Goal: Task Accomplishment & Management: Complete application form

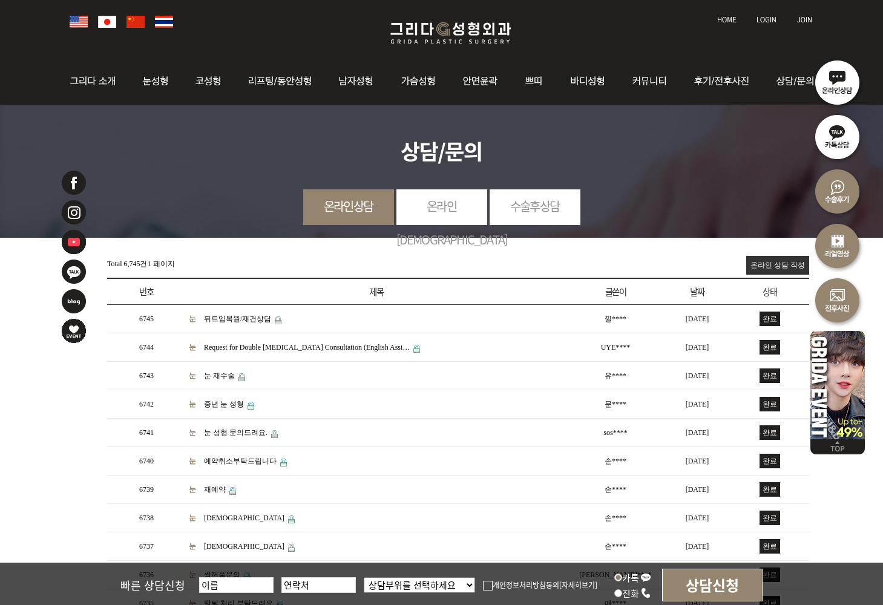
scroll to position [60, 0]
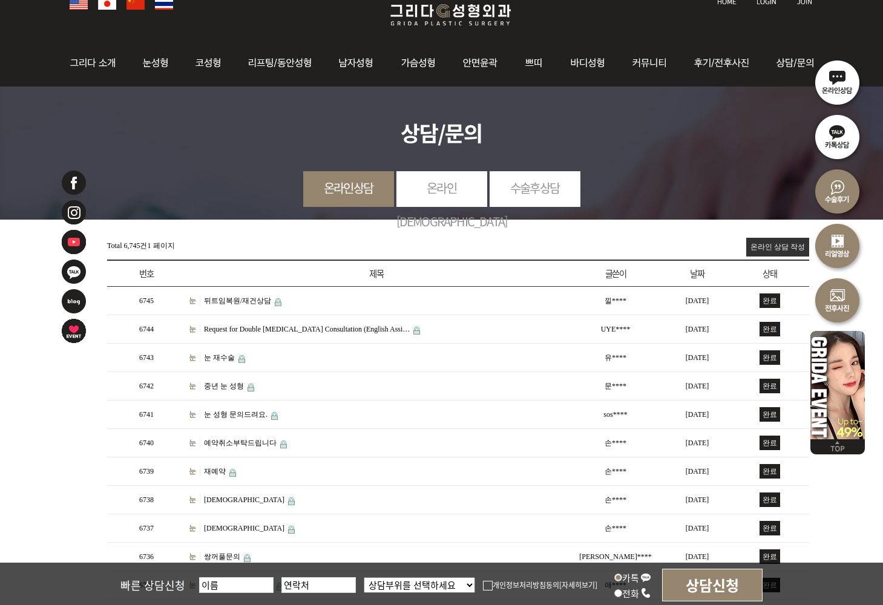
click at [769, 253] on link "온라인 상담 작성" at bounding box center [777, 247] width 63 height 19
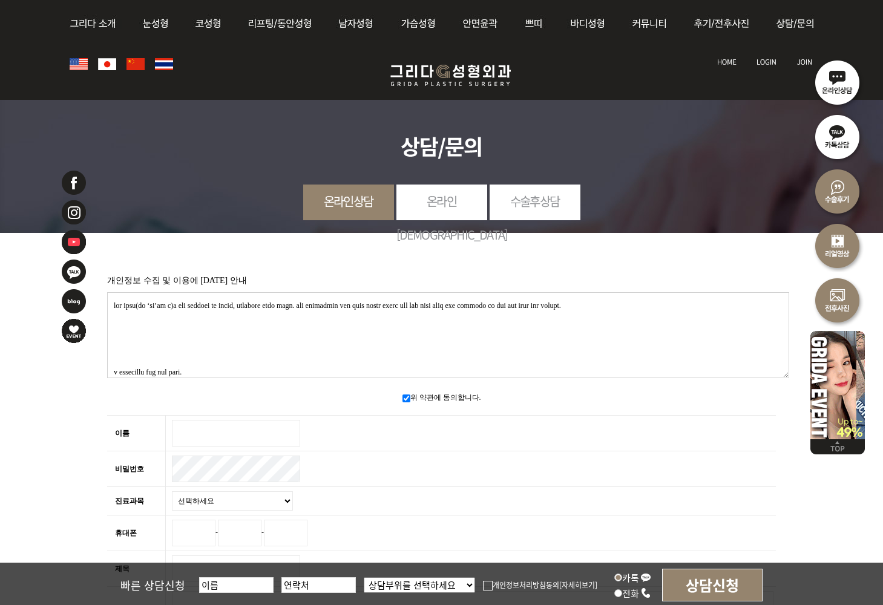
scroll to position [242, 0]
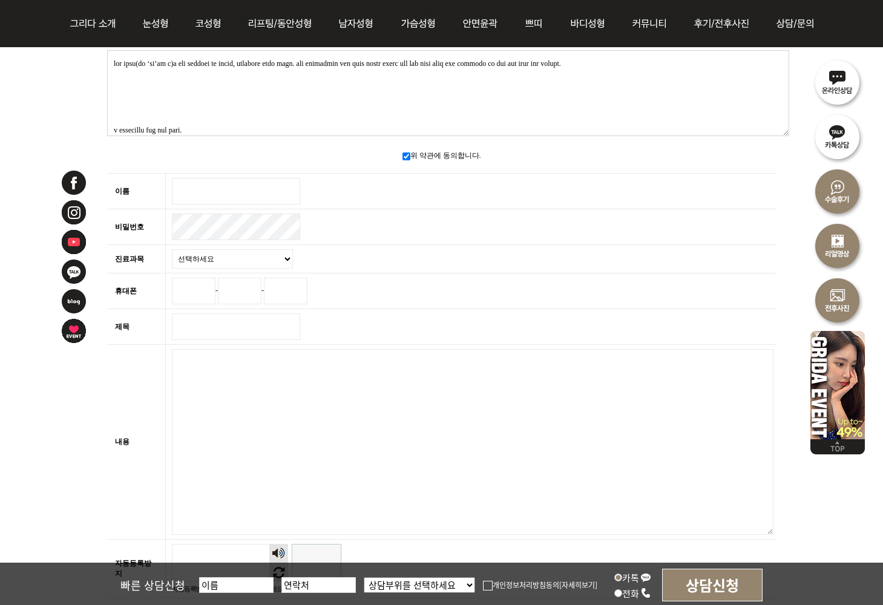
click at [215, 178] on input "이름 필수" at bounding box center [236, 191] width 128 height 27
type input "dddd"
click at [217, 256] on select "선택하세요 눈 코 동안/리프팅 가슴성형 안면윤곽 피부/쁘띠 바디성형" at bounding box center [232, 258] width 121 height 19
select select "31"
click at [172, 249] on select "선택하세요 눈 코 동안/리프팅 가슴성형 안면윤곽 피부/쁘띠 바디성형" at bounding box center [232, 258] width 121 height 19
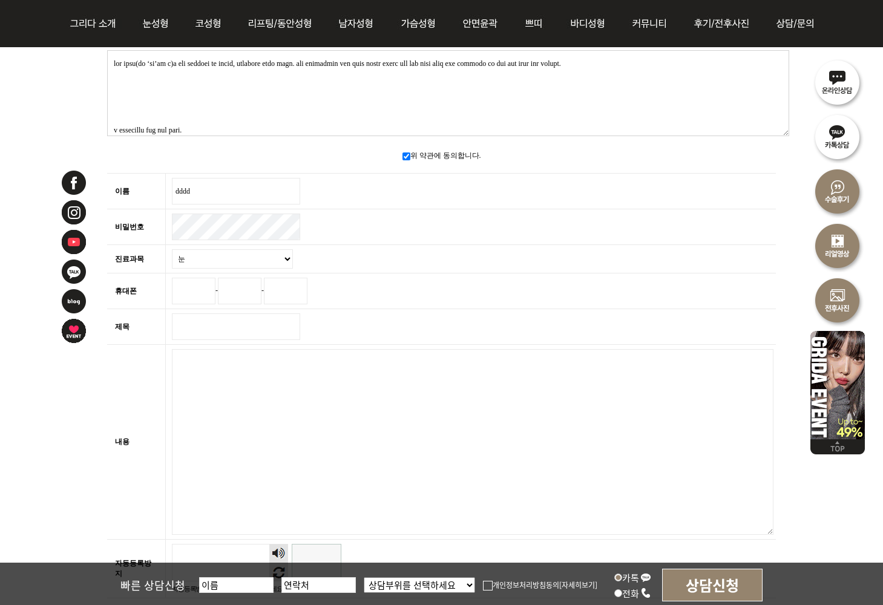
click at [195, 288] on input "휴대폰" at bounding box center [194, 291] width 44 height 27
type input "010"
type input "6548"
type input "9878"
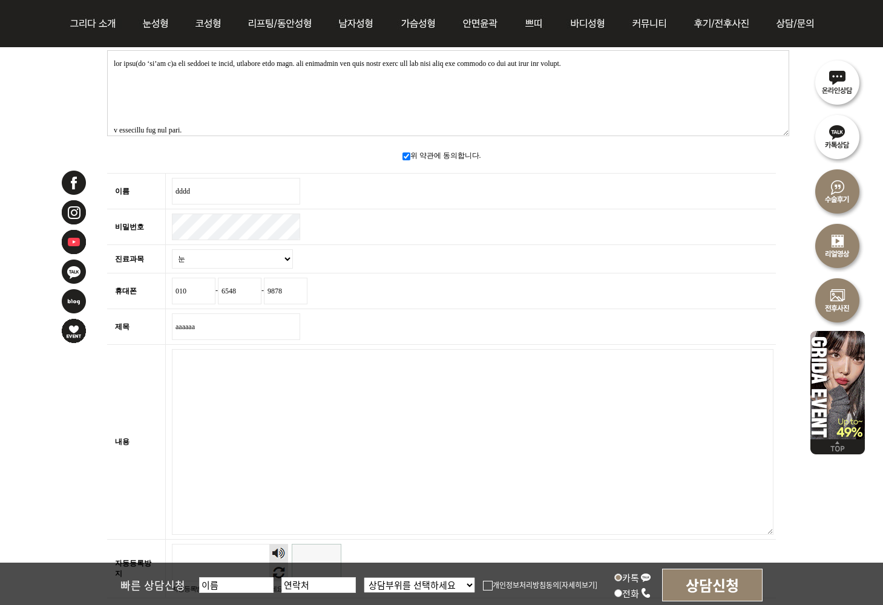
type input "aaaaaa"
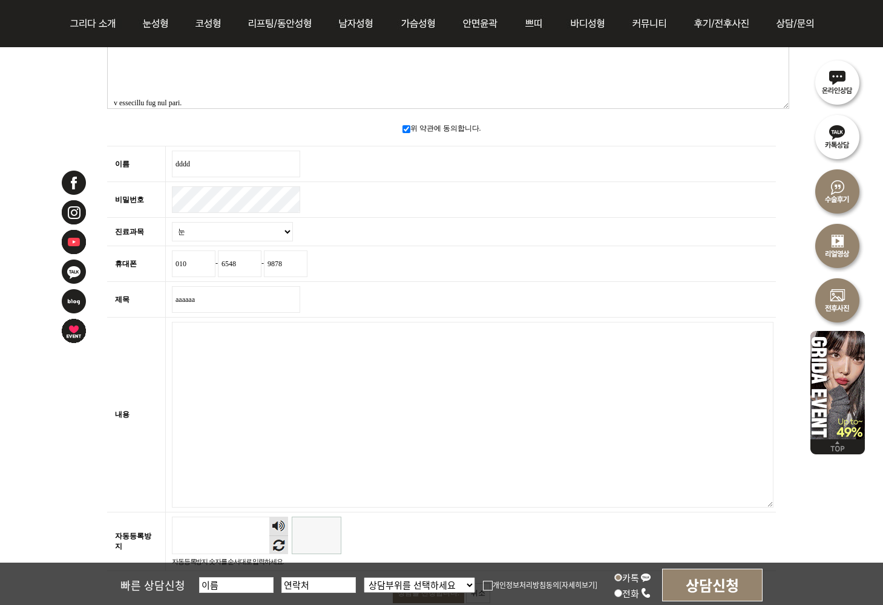
scroll to position [363, 0]
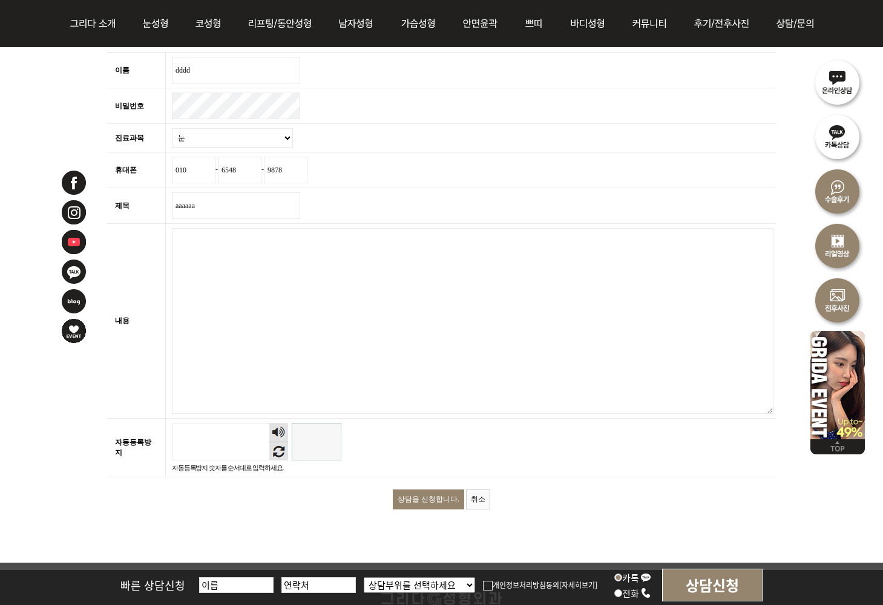
click at [397, 284] on textarea "내용 필수" at bounding box center [472, 321] width 601 height 186
drag, startPoint x: 397, startPoint y: 284, endPoint x: 377, endPoint y: 342, distance: 61.4
click at [394, 292] on textarea "내용 필수" at bounding box center [472, 321] width 601 height 186
paste textarea "<a href="https://www.zzcz77.com/">출장샵</a> <a href="https://www.zzcz77.com/">조조출…"
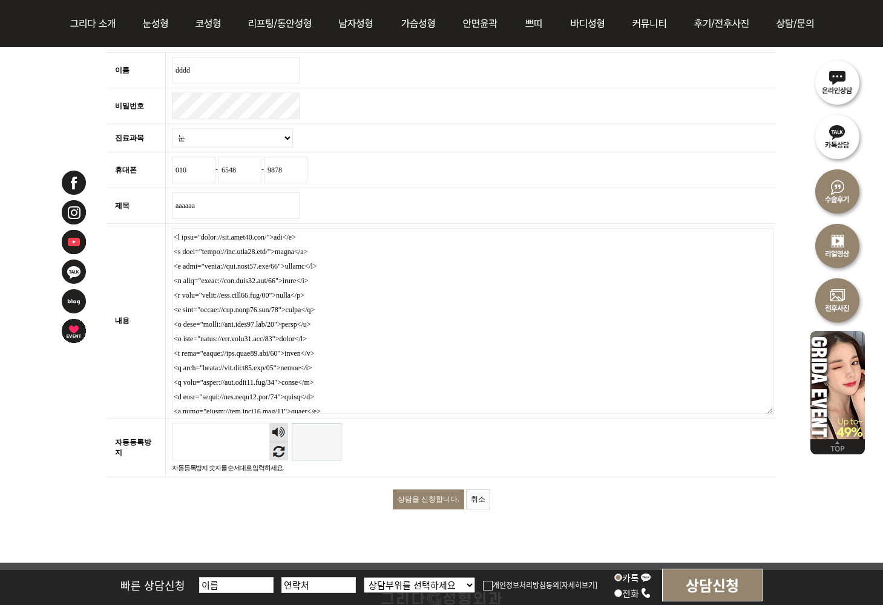
scroll to position [8234, 0]
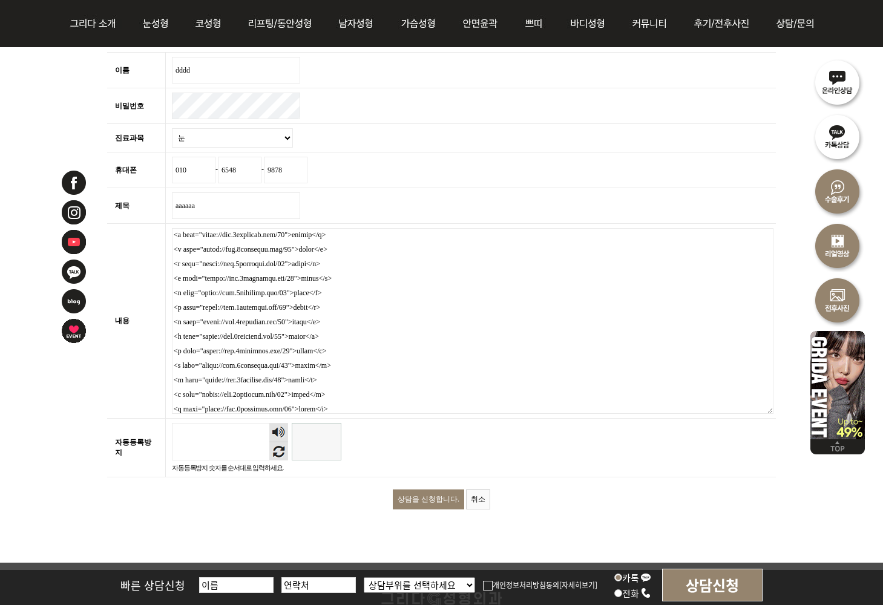
type textarea "<a href="https://www.zzcz77.com/">출장샵</a> <a href="https://www.zzcz77.com/">조조출…"
click at [325, 448] on input "자동등록방지" at bounding box center [317, 442] width 50 height 38
type input "341267"
click at [428, 493] on input "상담을 신청합니다." at bounding box center [428, 499] width 71 height 20
